Goal: Task Accomplishment & Management: Manage account settings

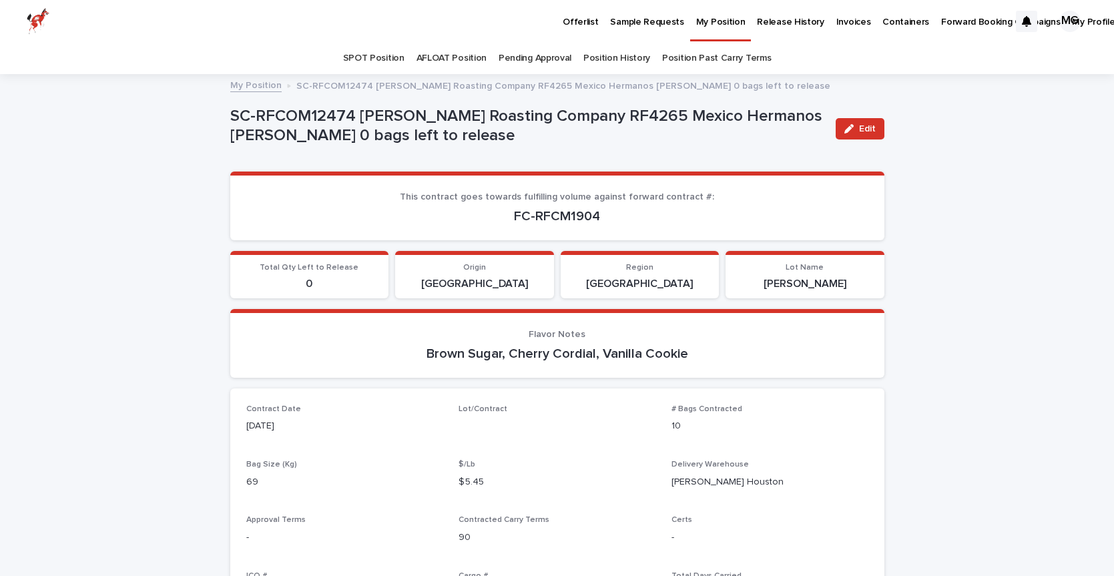
click at [590, 20] on p "Offerlist" at bounding box center [580, 14] width 35 height 28
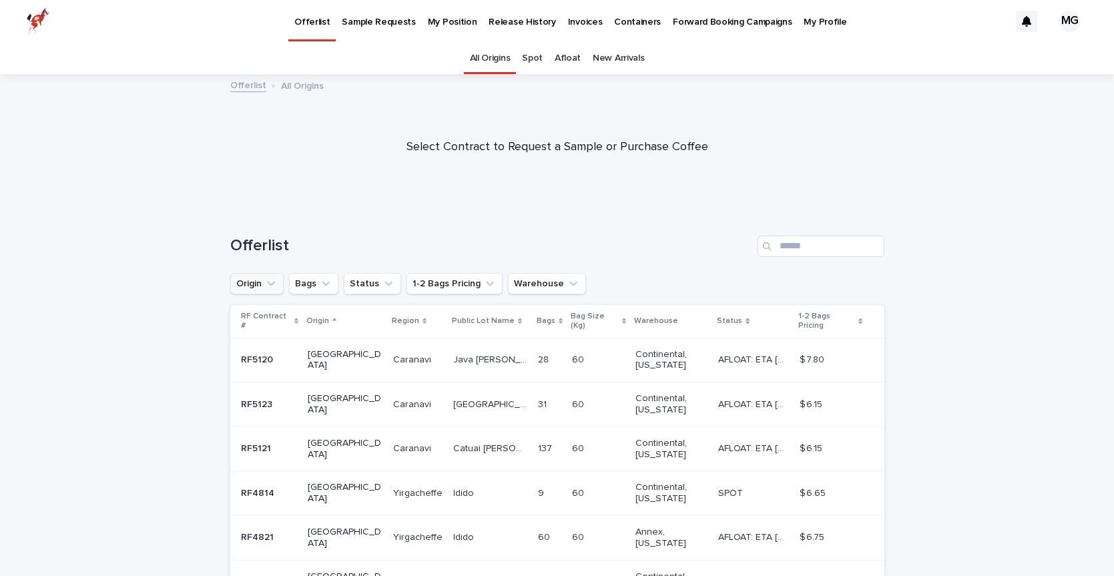
click at [252, 285] on button "Origin" at bounding box center [256, 283] width 53 height 21
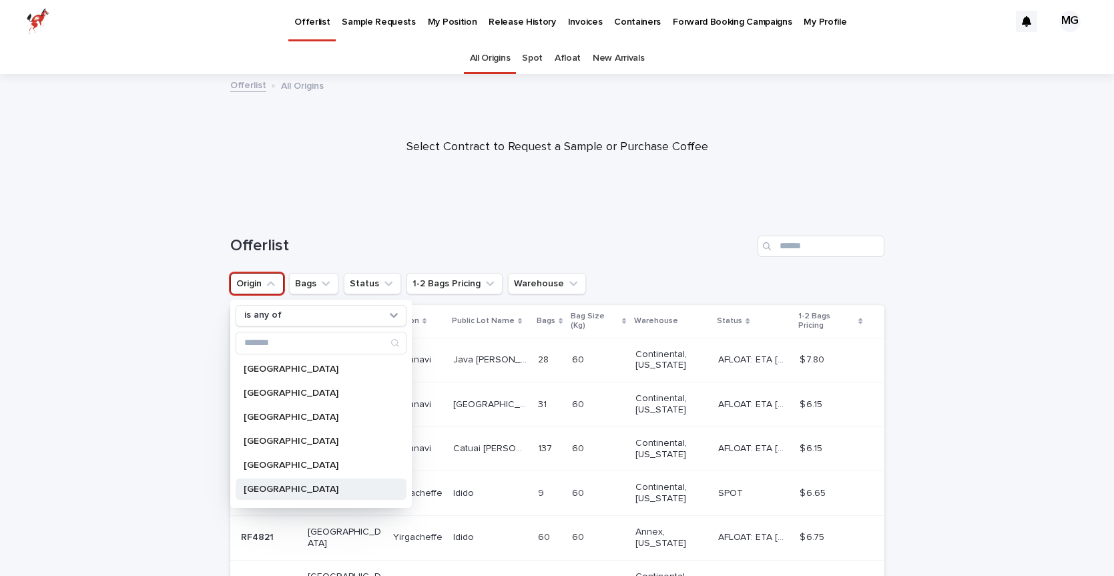
click at [269, 485] on p "[GEOGRAPHIC_DATA]" at bounding box center [315, 489] width 142 height 9
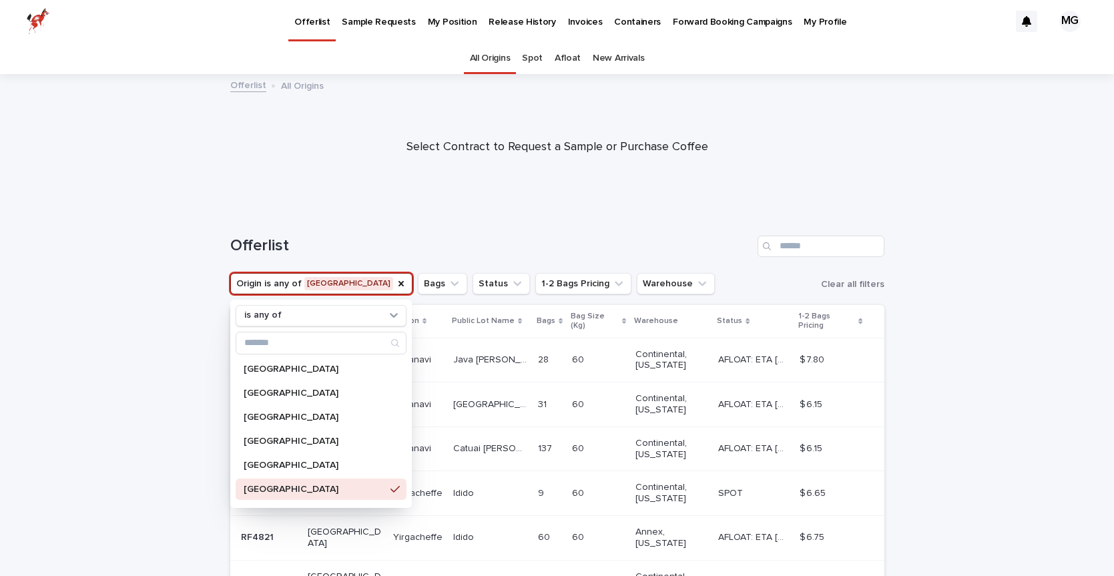
click at [140, 262] on div "Loading... Saving… Loading... Saving… Offerlist Origin is any of [GEOGRAPHIC_DA…" at bounding box center [557, 553] width 1114 height 688
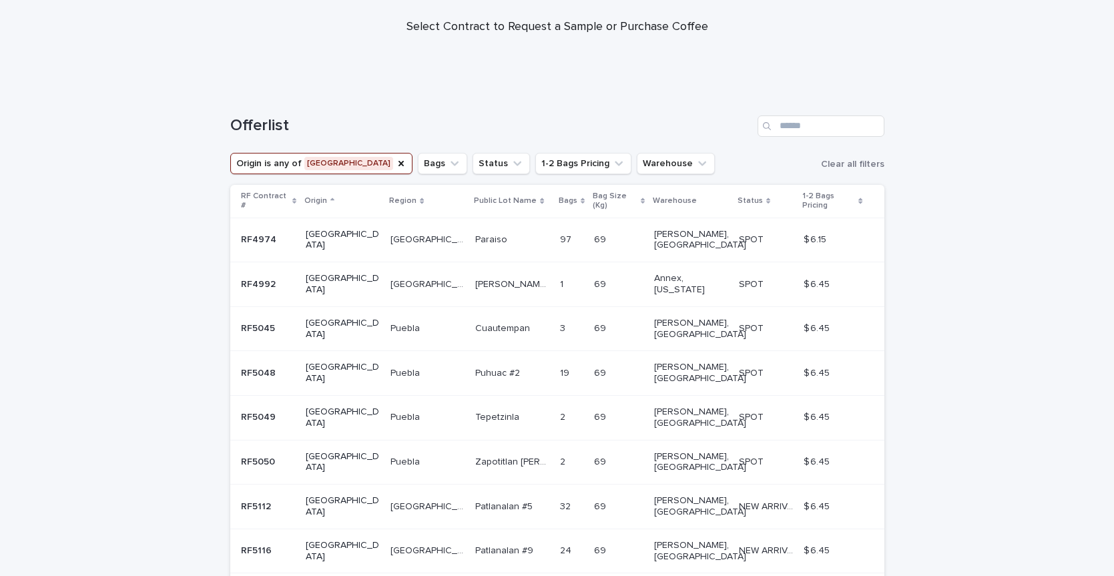
scroll to position [124, 0]
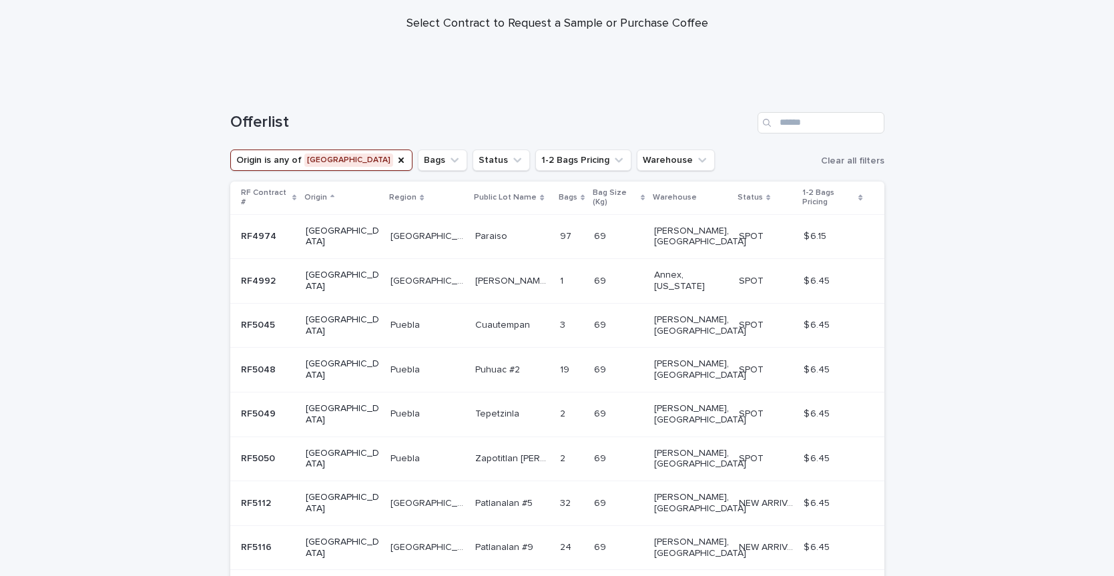
click at [395, 539] on p "[GEOGRAPHIC_DATA]" at bounding box center [429, 546] width 77 height 14
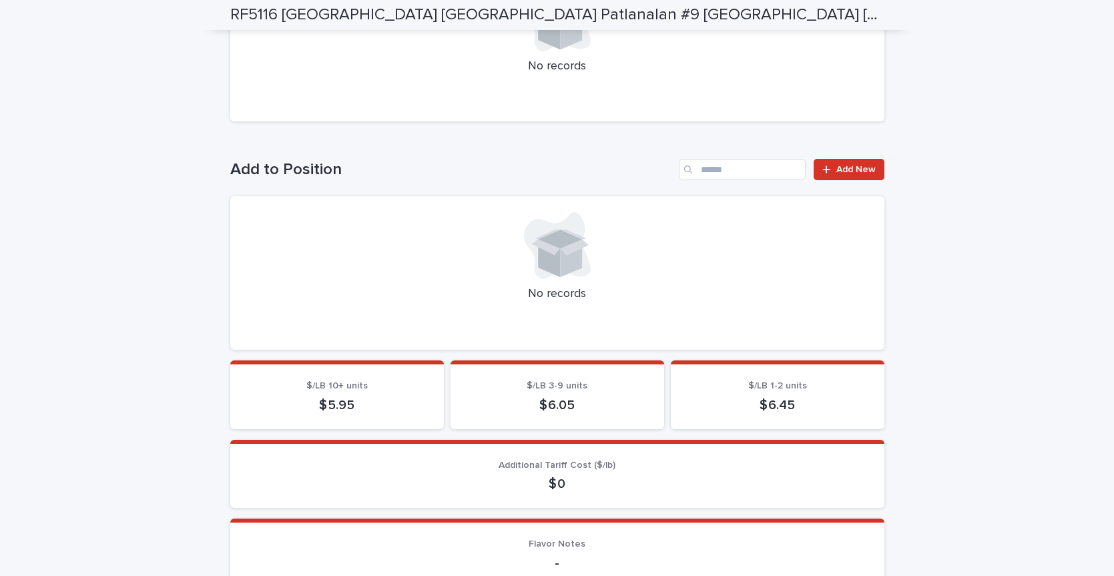
scroll to position [345, 0]
click at [843, 174] on span "Add New" at bounding box center [856, 170] width 39 height 9
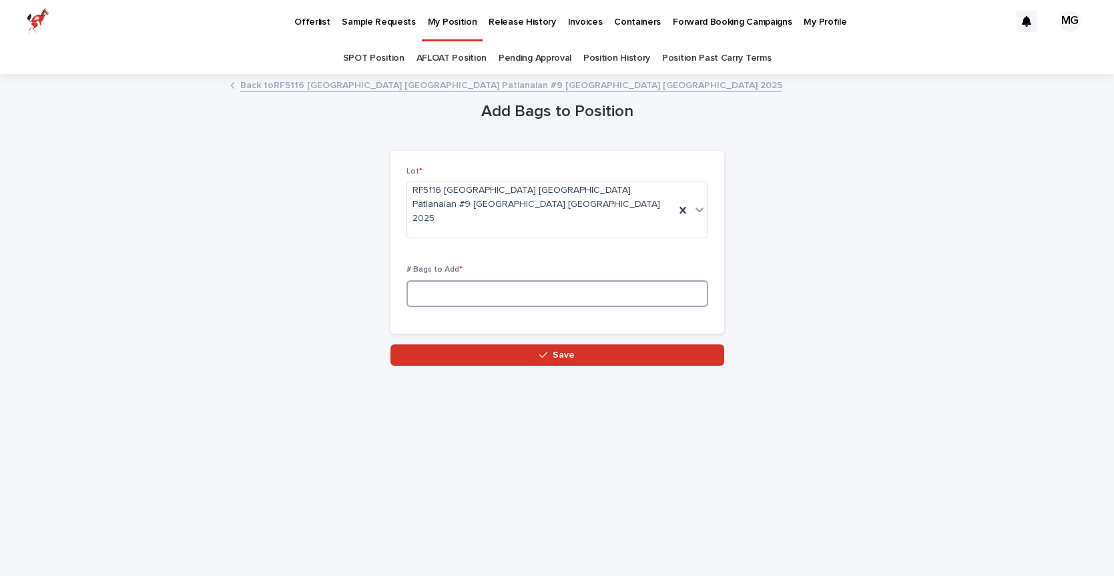
click at [530, 280] on input at bounding box center [558, 293] width 302 height 27
type input "**"
click at [297, 89] on link "Back to RF5116 [GEOGRAPHIC_DATA] [GEOGRAPHIC_DATA] [GEOGRAPHIC_DATA] #9 [PERSON…" at bounding box center [511, 84] width 542 height 15
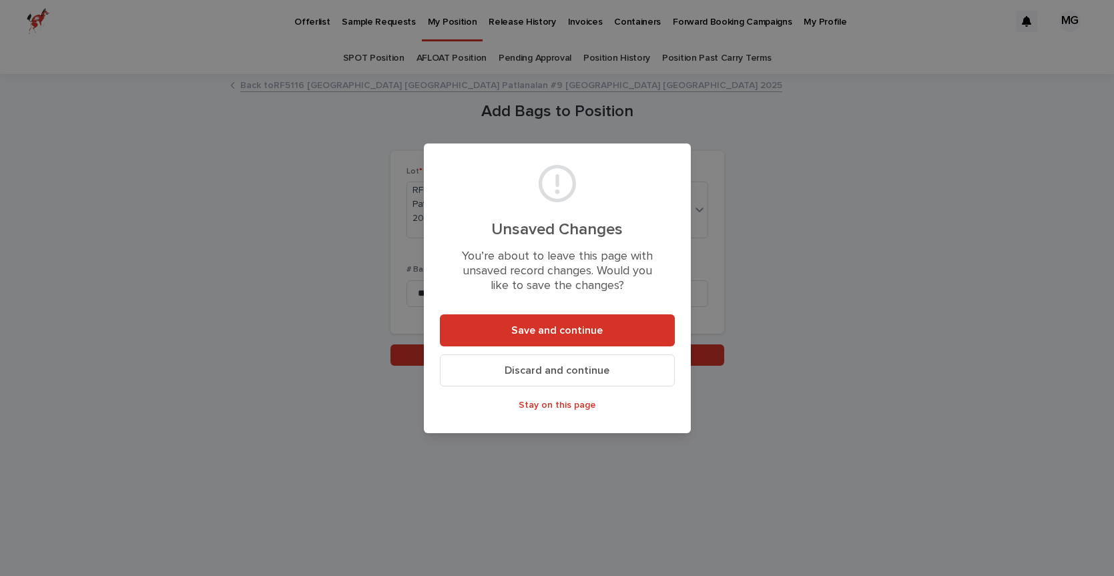
click at [551, 379] on button "Discard and continue" at bounding box center [557, 371] width 235 height 32
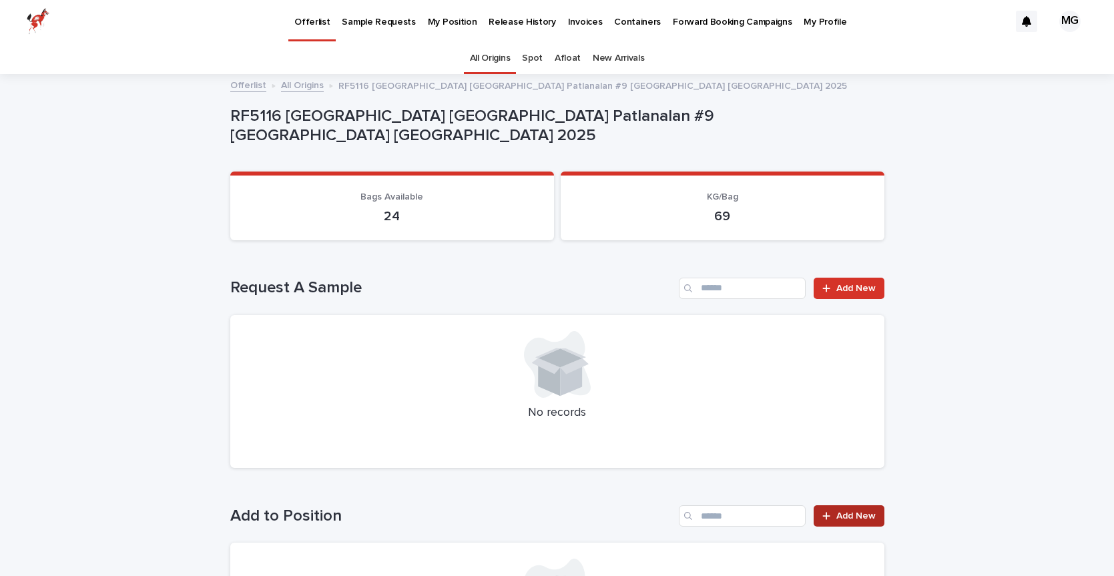
click at [848, 516] on span "Add New" at bounding box center [856, 515] width 39 height 9
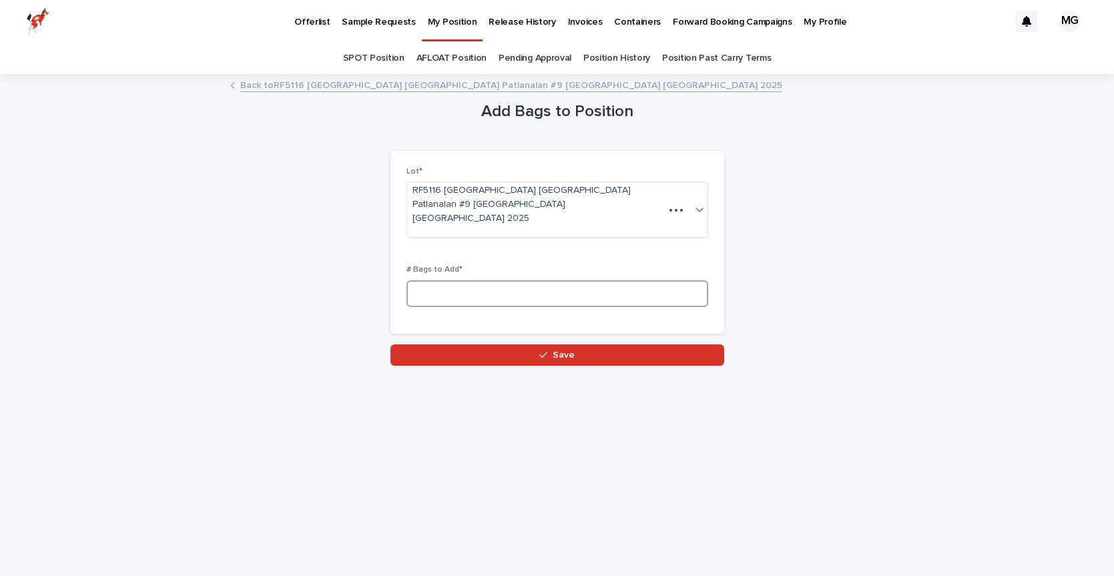
click at [477, 280] on input at bounding box center [558, 293] width 302 height 27
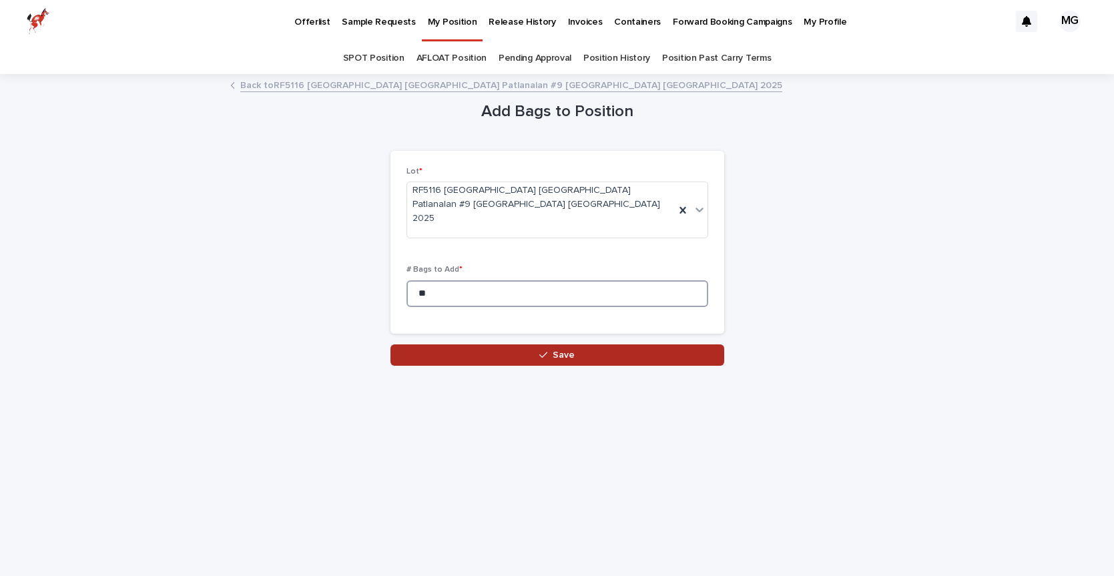
type input "**"
click at [547, 351] on icon "button" at bounding box center [543, 355] width 8 height 9
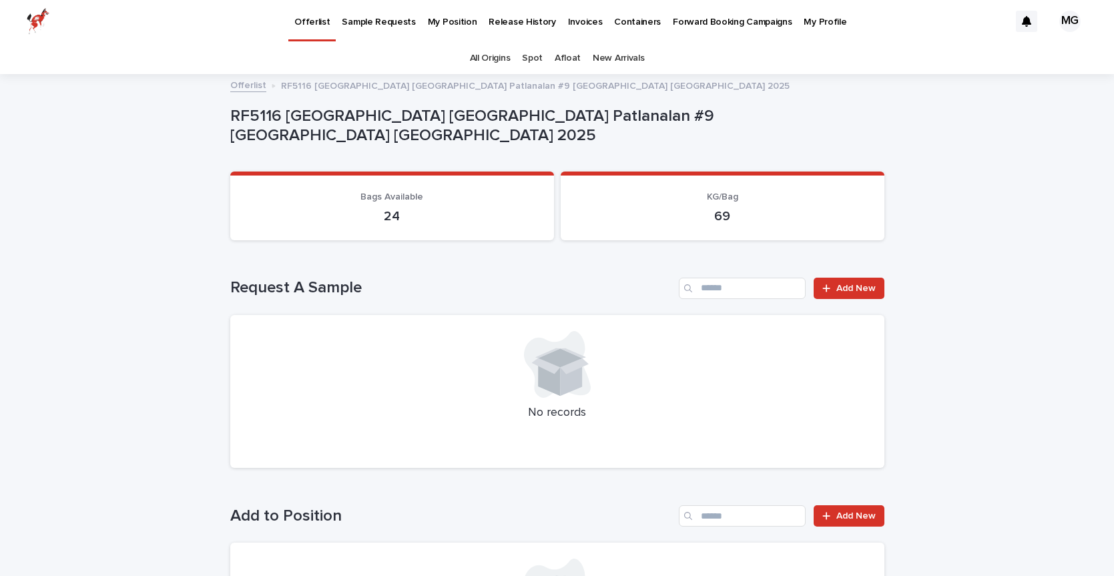
click at [315, 23] on p "Offerlist" at bounding box center [311, 14] width 35 height 28
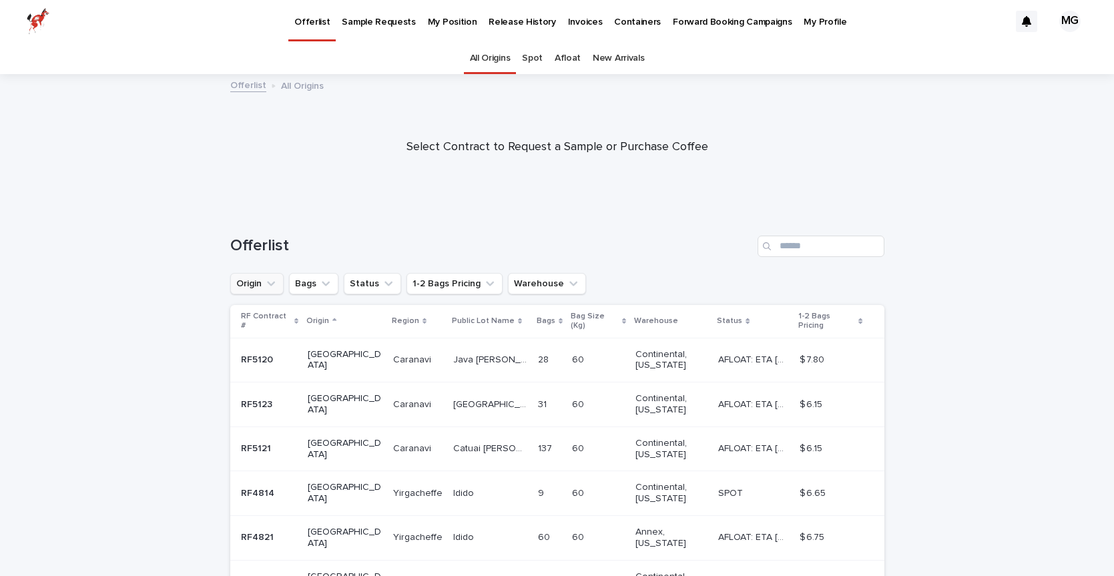
click at [266, 291] on button "Origin" at bounding box center [256, 283] width 53 height 21
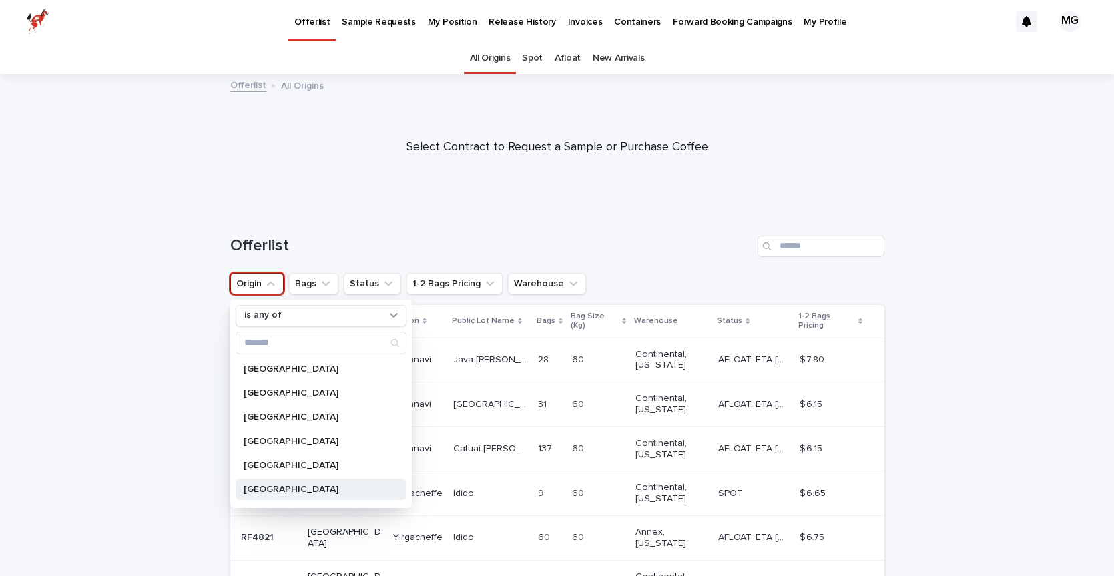
click at [269, 485] on p "[GEOGRAPHIC_DATA]" at bounding box center [315, 489] width 142 height 9
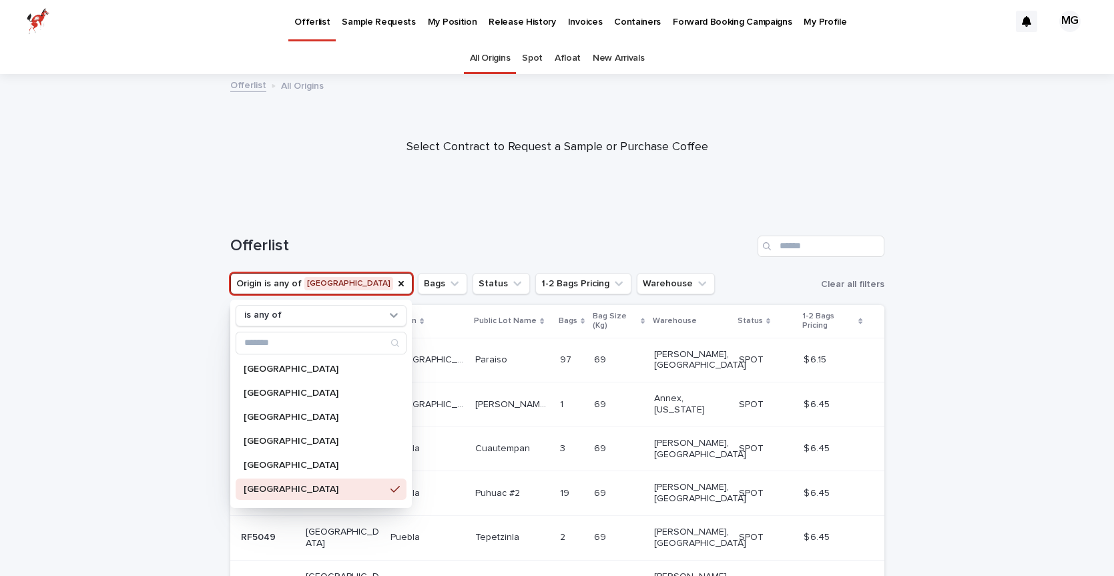
click at [107, 253] on div "Loading... Saving… Loading... Saving… Offerlist Origin is any of [GEOGRAPHIC_DA…" at bounding box center [557, 530] width 1114 height 643
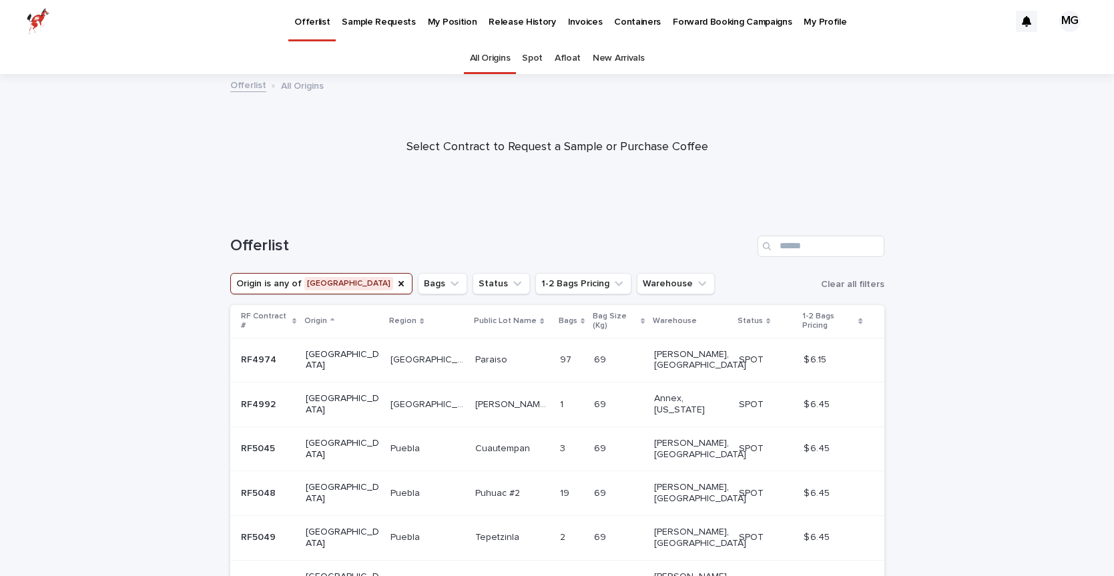
click at [449, 21] on p "My Position" at bounding box center [452, 14] width 49 height 28
